Goal: Transaction & Acquisition: Purchase product/service

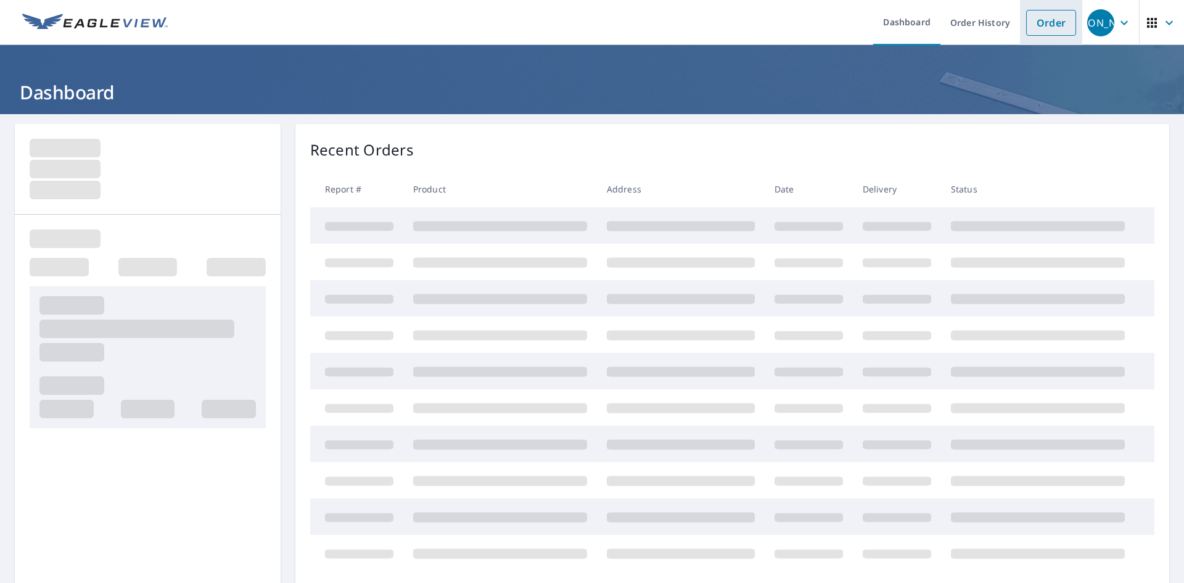
click at [1052, 20] on link "Order" at bounding box center [1051, 23] width 50 height 26
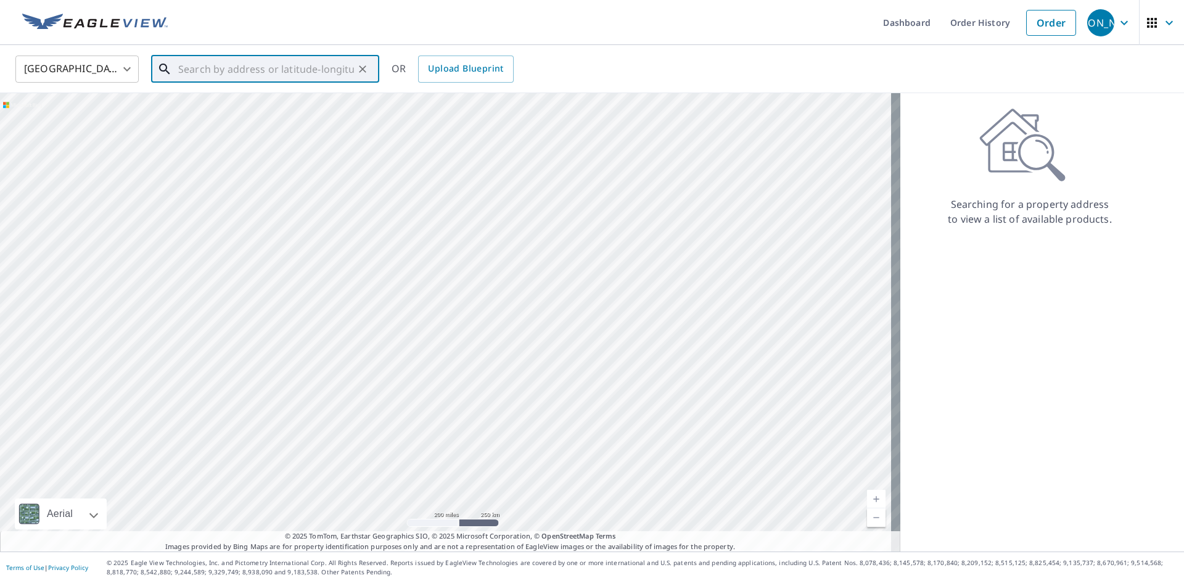
click at [218, 73] on input "text" at bounding box center [266, 69] width 176 height 35
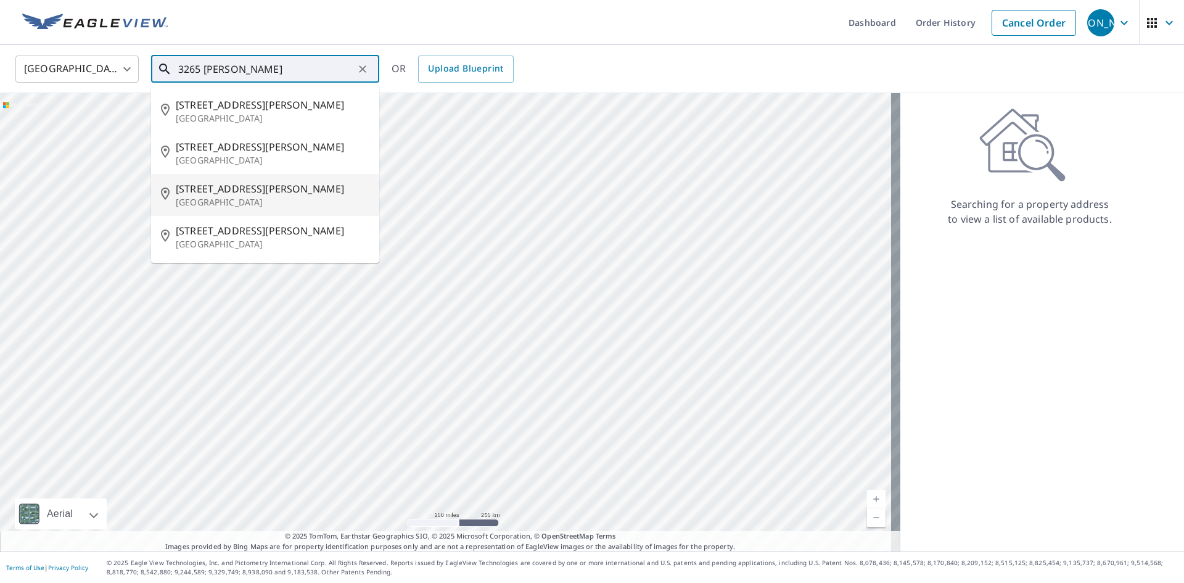
click at [232, 192] on span "[STREET_ADDRESS][PERSON_NAME]" at bounding box center [273, 188] width 194 height 15
type input "[STREET_ADDRESS][PERSON_NAME]"
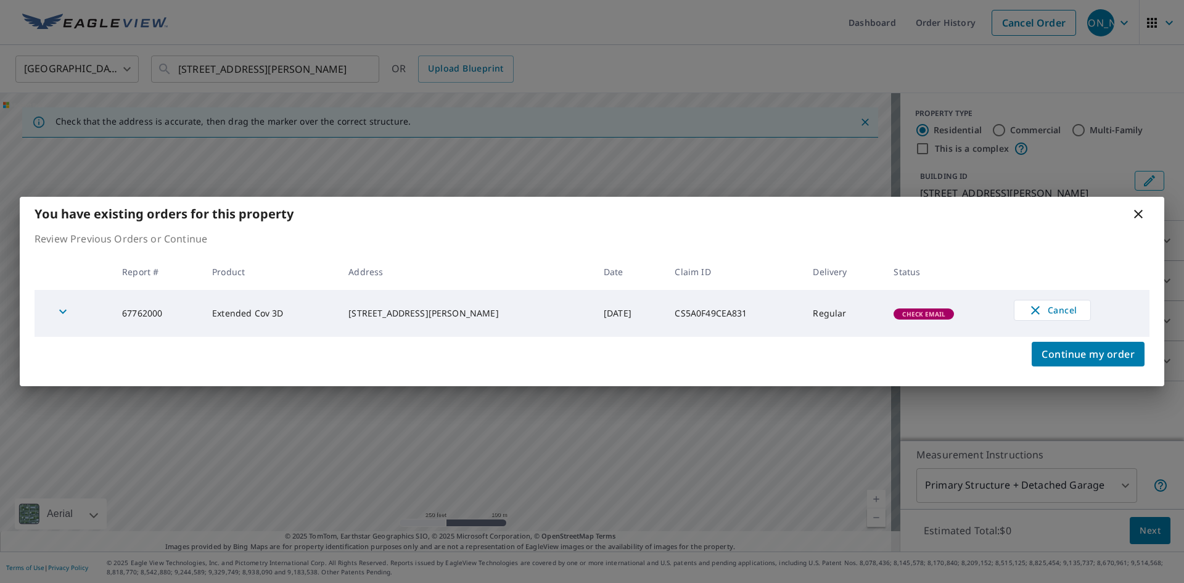
click at [60, 313] on icon "button" at bounding box center [62, 311] width 15 height 15
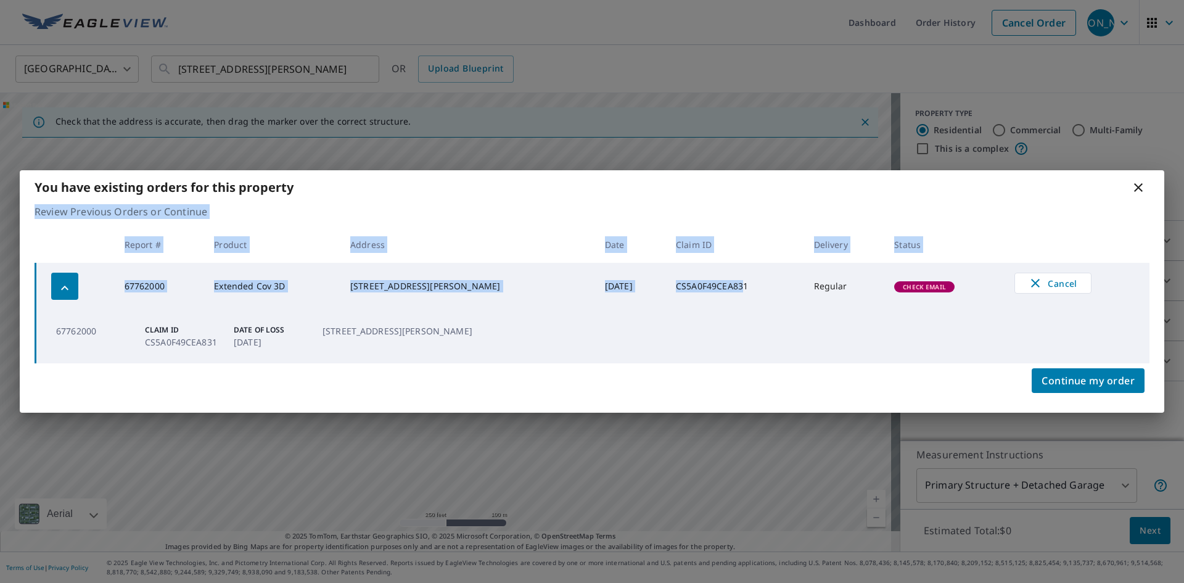
drag, startPoint x: 715, startPoint y: 197, endPoint x: 718, endPoint y: 268, distance: 70.3
click at [718, 268] on div "You have existing orders for this property Review Previous Orders or Continue R…" at bounding box center [592, 291] width 1144 height 242
click at [732, 228] on th "Claim ID" at bounding box center [735, 244] width 138 height 36
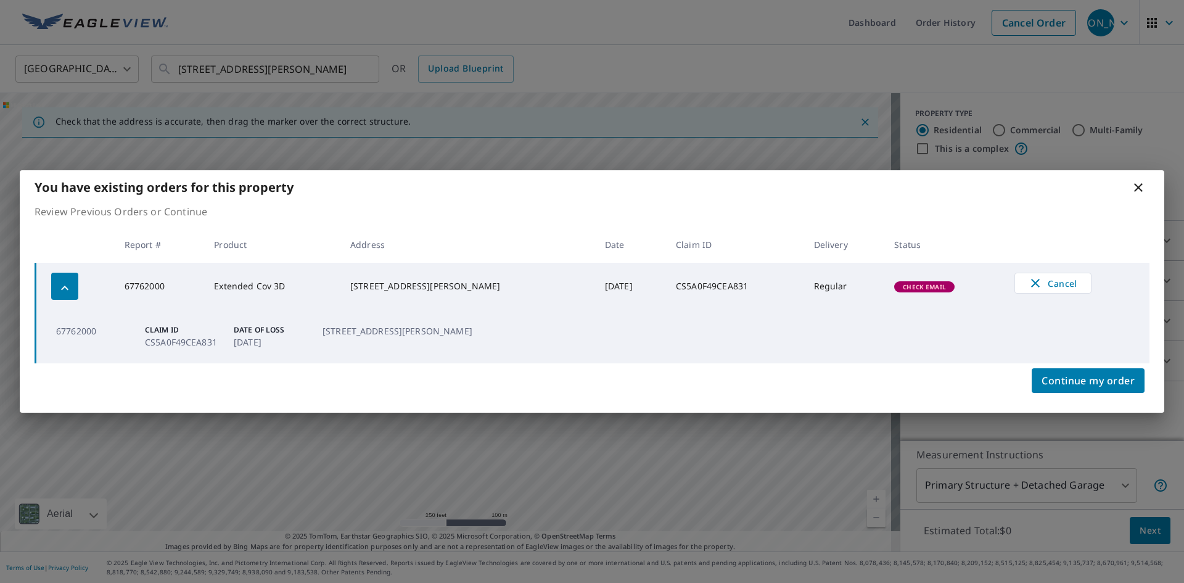
click at [1144, 186] on icon at bounding box center [1138, 187] width 15 height 15
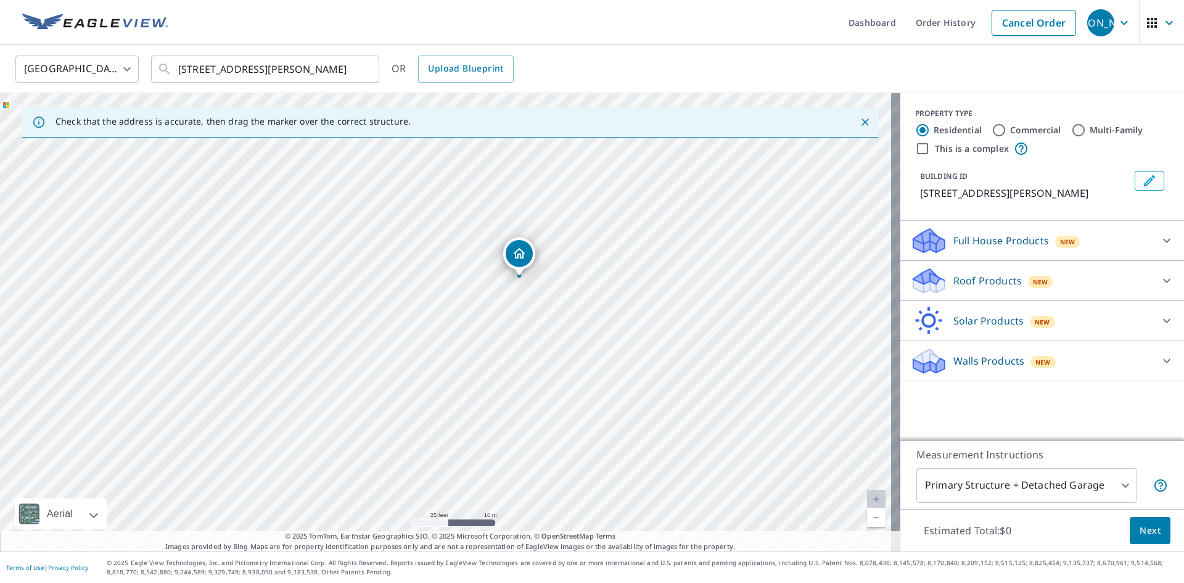
drag, startPoint x: 578, startPoint y: 447, endPoint x: 614, endPoint y: 514, distance: 75.9
click at [614, 514] on div "[STREET_ADDRESS][PERSON_NAME]" at bounding box center [450, 322] width 900 height 458
click at [988, 292] on div "Roof Products New" at bounding box center [1031, 280] width 242 height 29
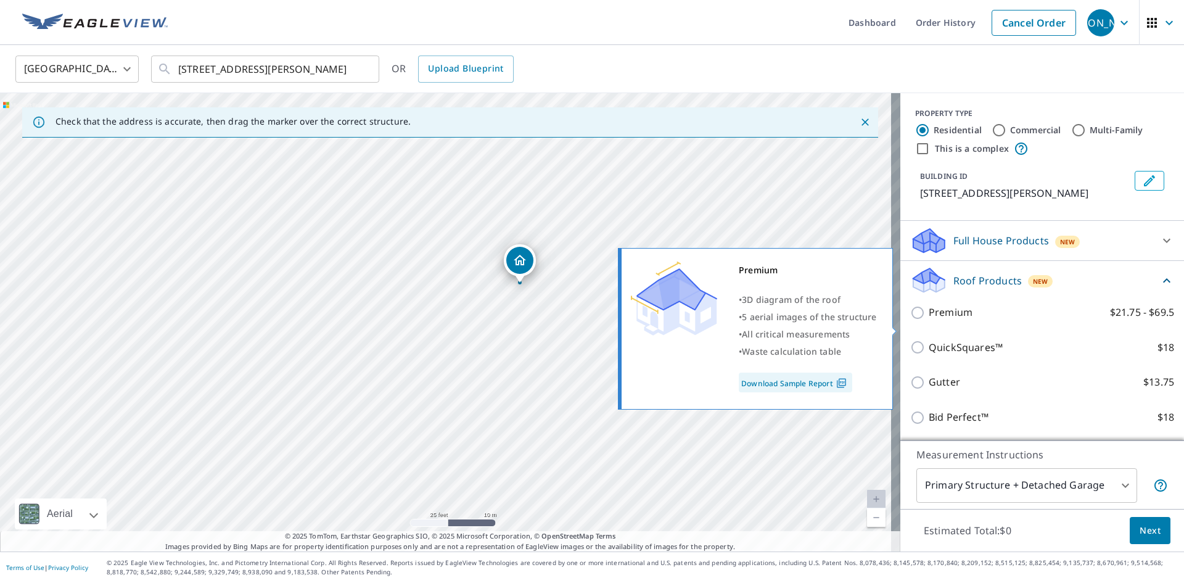
click at [935, 320] on p "Premium" at bounding box center [951, 312] width 44 height 15
click at [929, 320] on input "Premium $21.75 - $69.5" at bounding box center [919, 312] width 18 height 15
checkbox input "true"
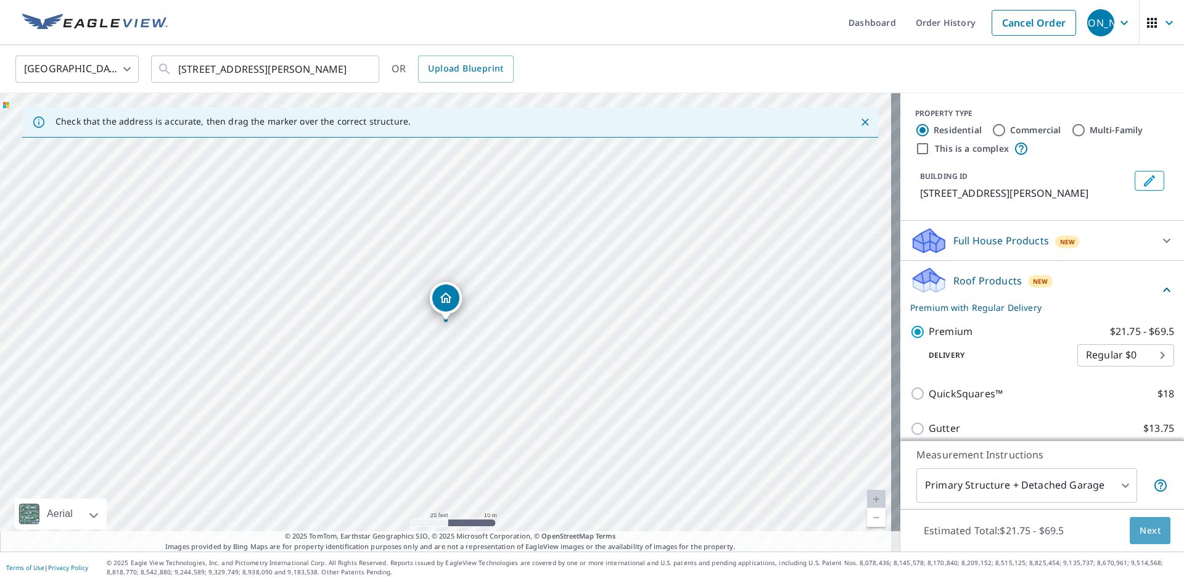
click at [1141, 533] on span "Next" at bounding box center [1149, 530] width 21 height 15
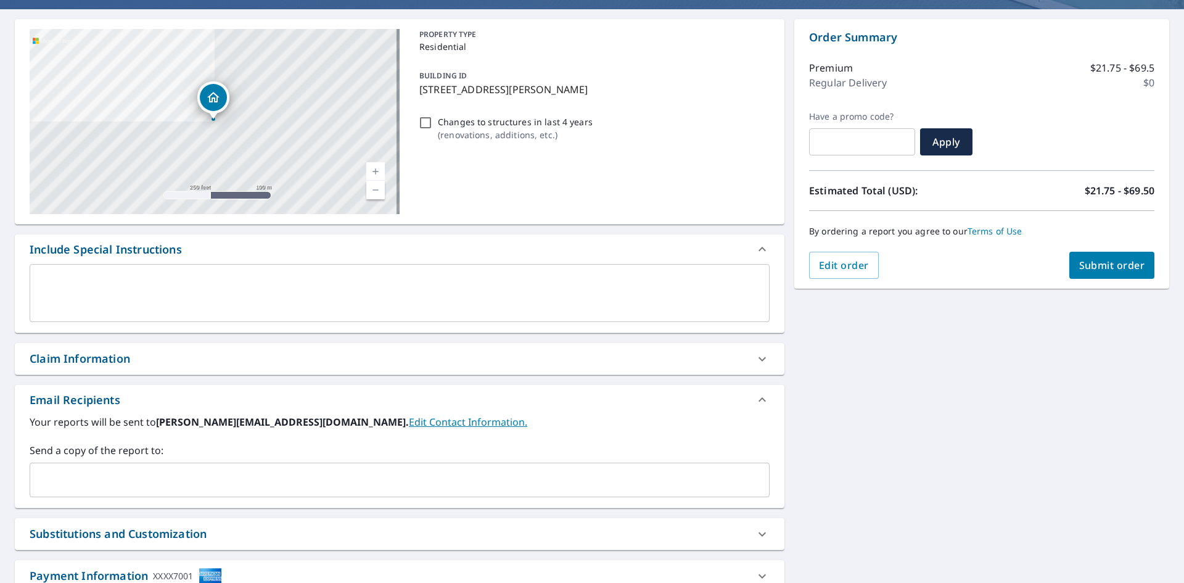
scroll to position [194, 0]
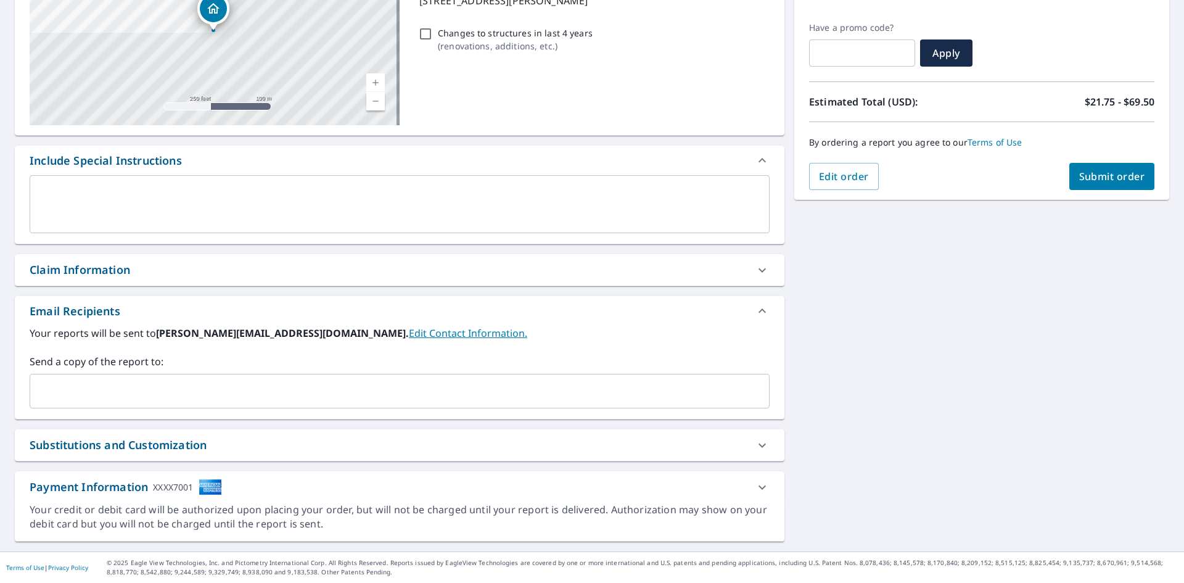
click at [154, 386] on input "text" at bounding box center [390, 390] width 710 height 23
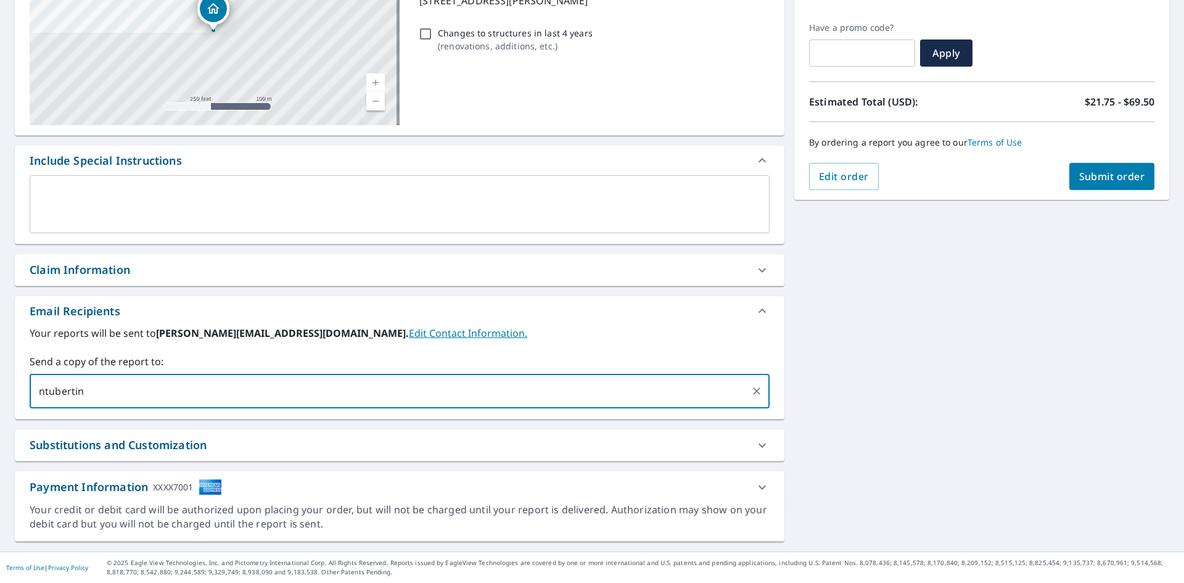
type input "ntubertini"
type input "n"
type input "[EMAIL_ADDRESS][DOMAIN_NAME]"
click at [1106, 181] on span "Submit order" at bounding box center [1112, 177] width 66 height 14
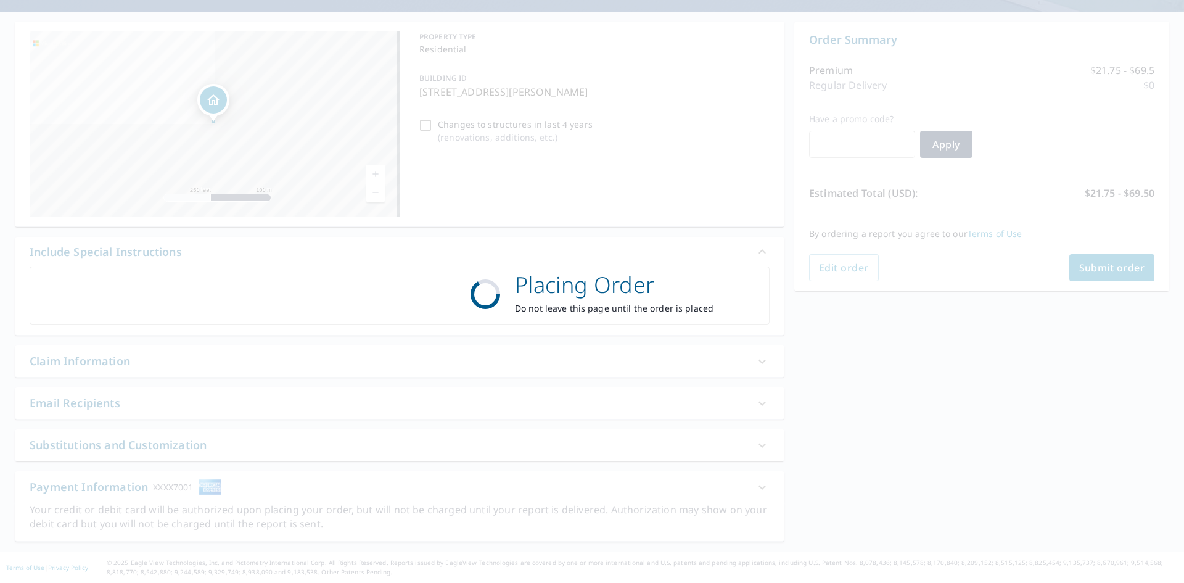
scroll to position [102, 0]
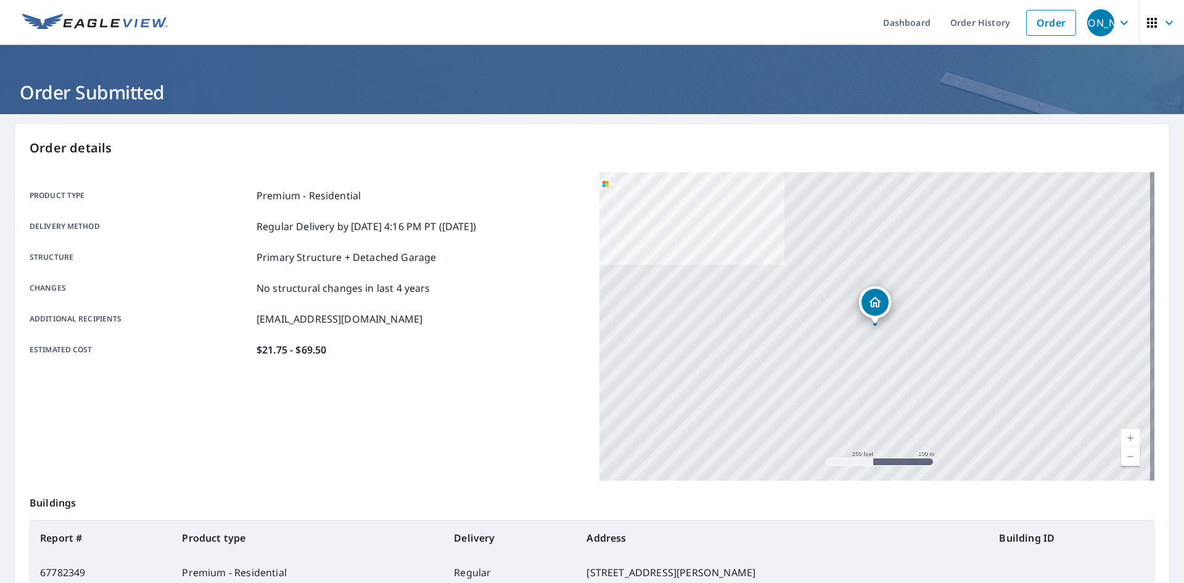
click at [1105, 8] on span "[PERSON_NAME]" at bounding box center [1110, 23] width 47 height 30
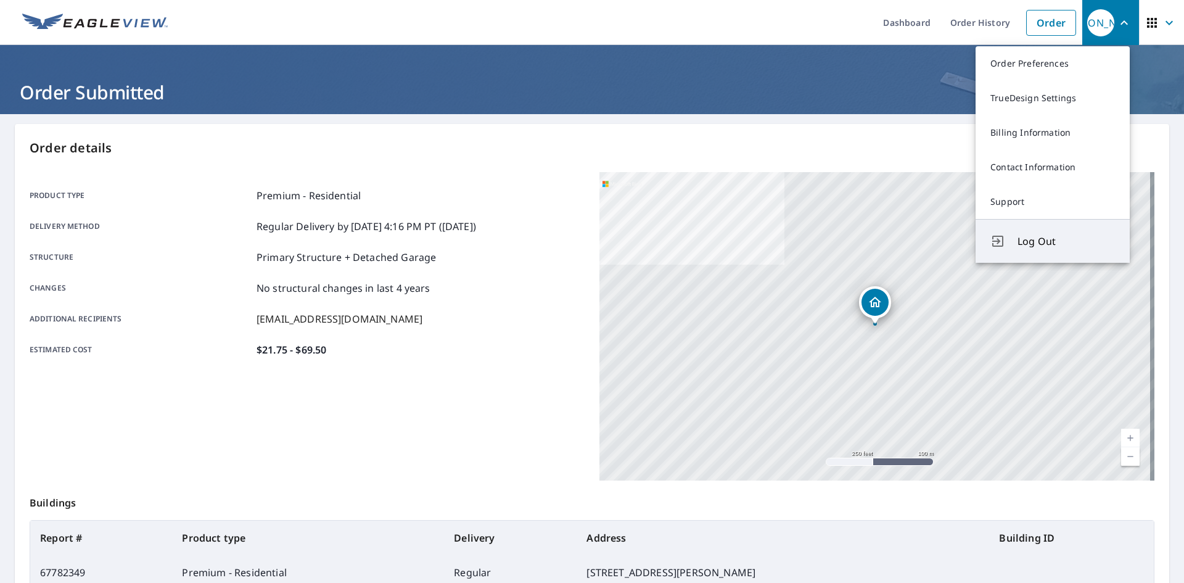
click at [1043, 242] on span "Log Out" at bounding box center [1065, 241] width 97 height 15
